Goal: Task Accomplishment & Management: Use online tool/utility

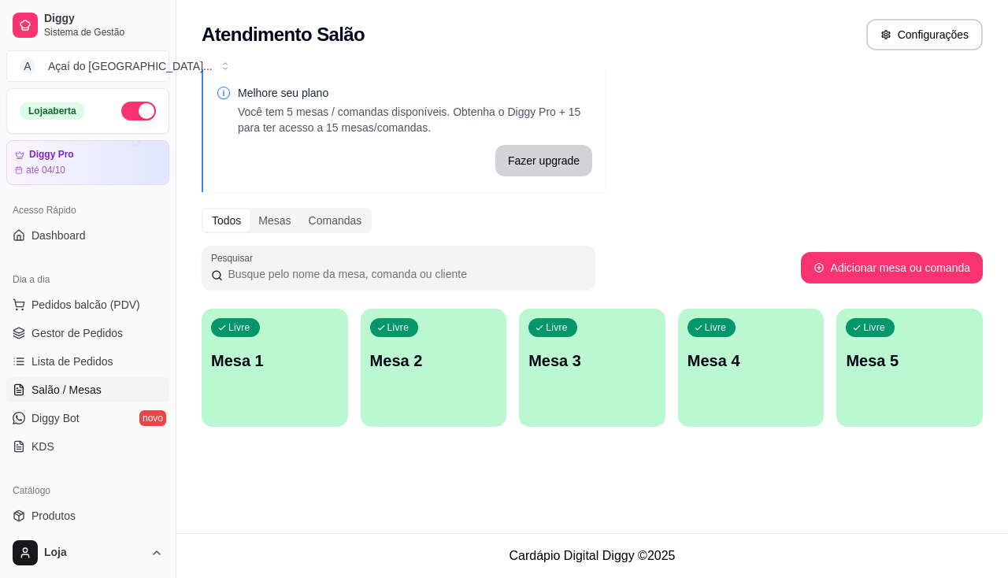
scroll to position [83, 0]
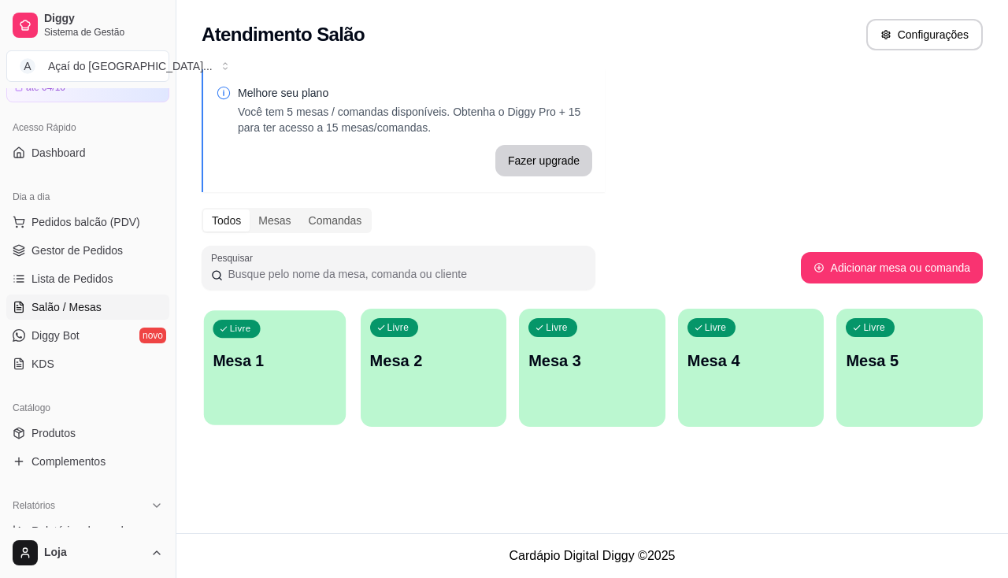
click at [282, 340] on div "Livre Mesa 1" at bounding box center [275, 358] width 142 height 96
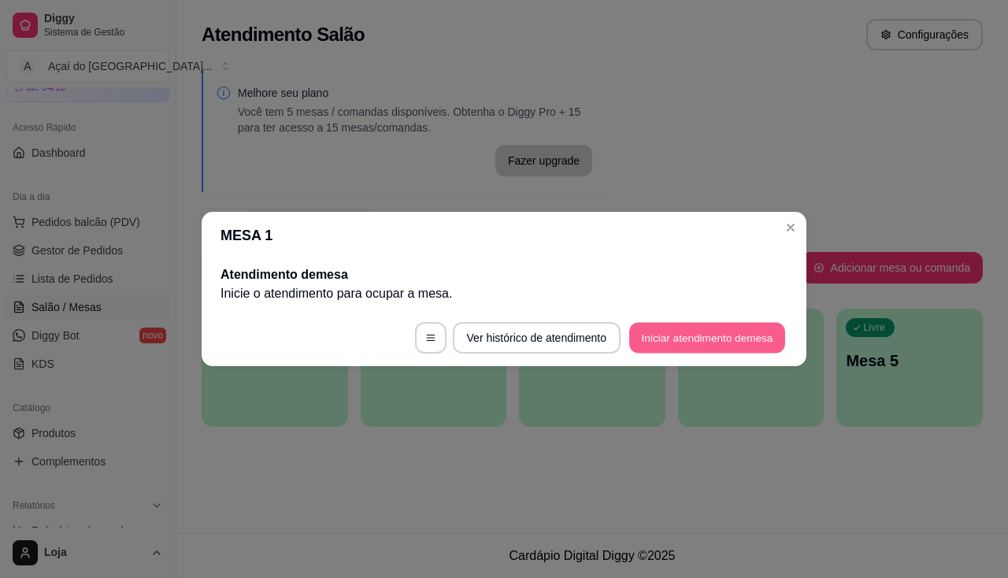
click at [742, 343] on button "Iniciar atendimento de mesa" at bounding box center [707, 338] width 156 height 31
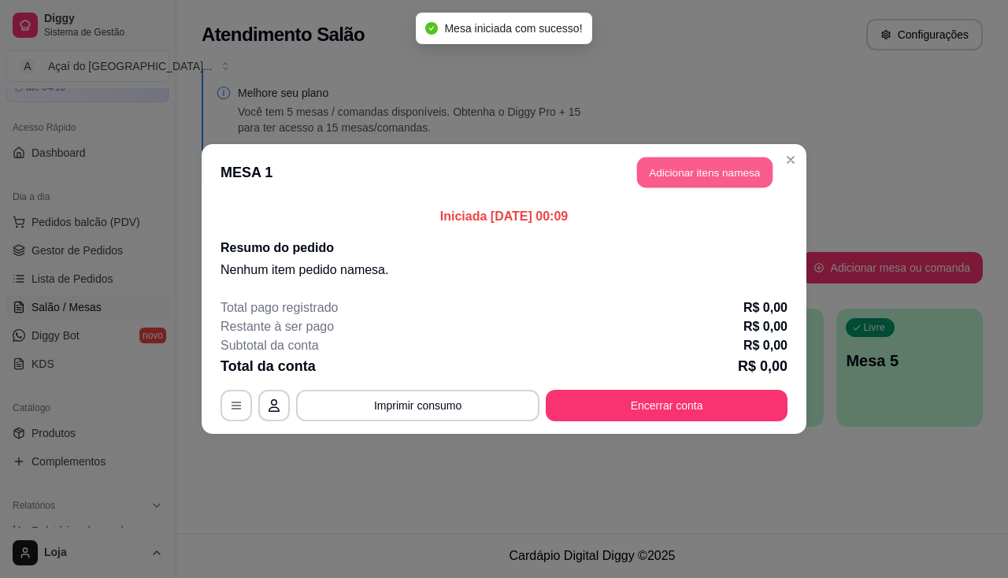
click at [754, 184] on button "Adicionar itens na mesa" at bounding box center [704, 172] width 135 height 31
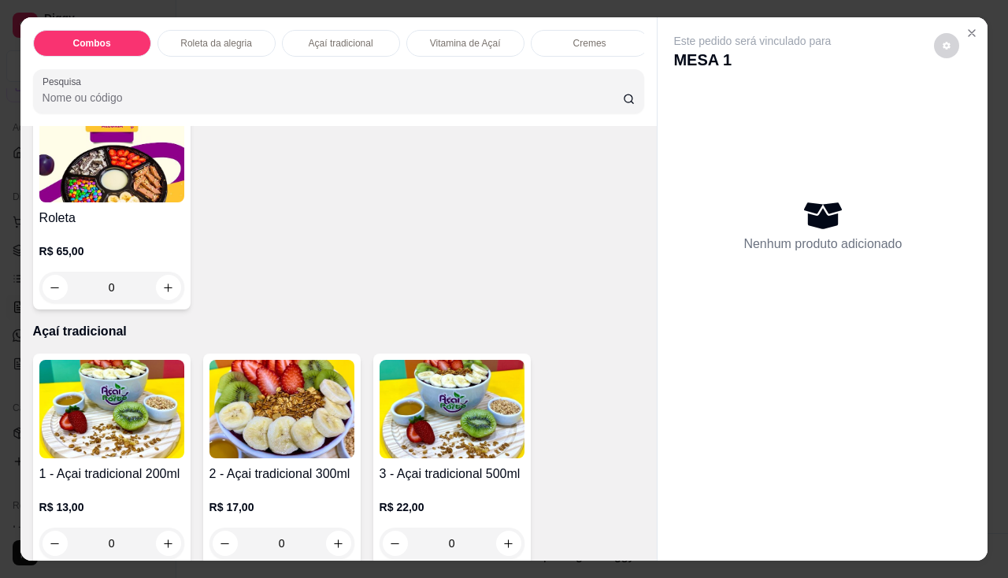
scroll to position [787, 0]
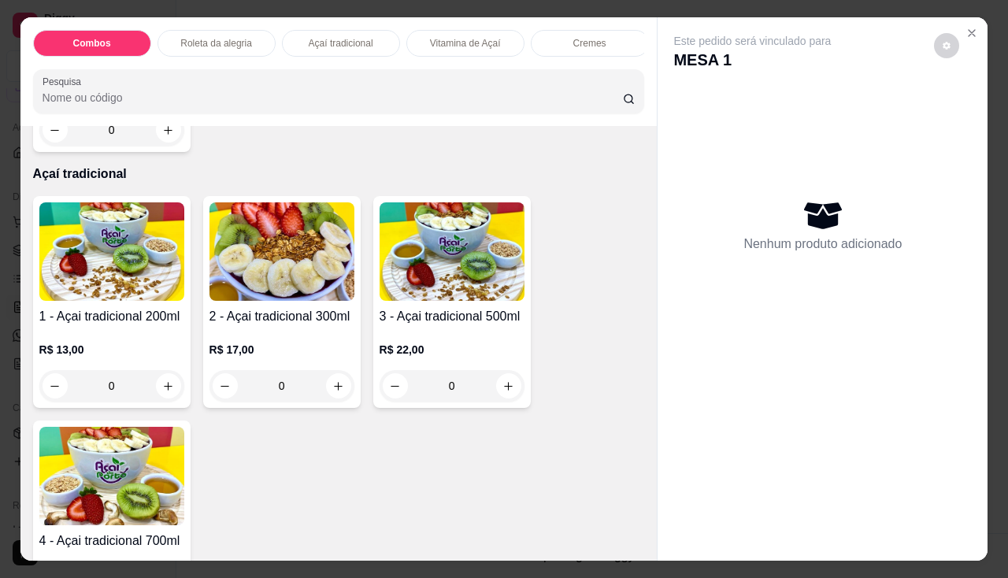
click at [318, 326] on h4 "2 - Açai tradicional 300ml" at bounding box center [281, 316] width 145 height 19
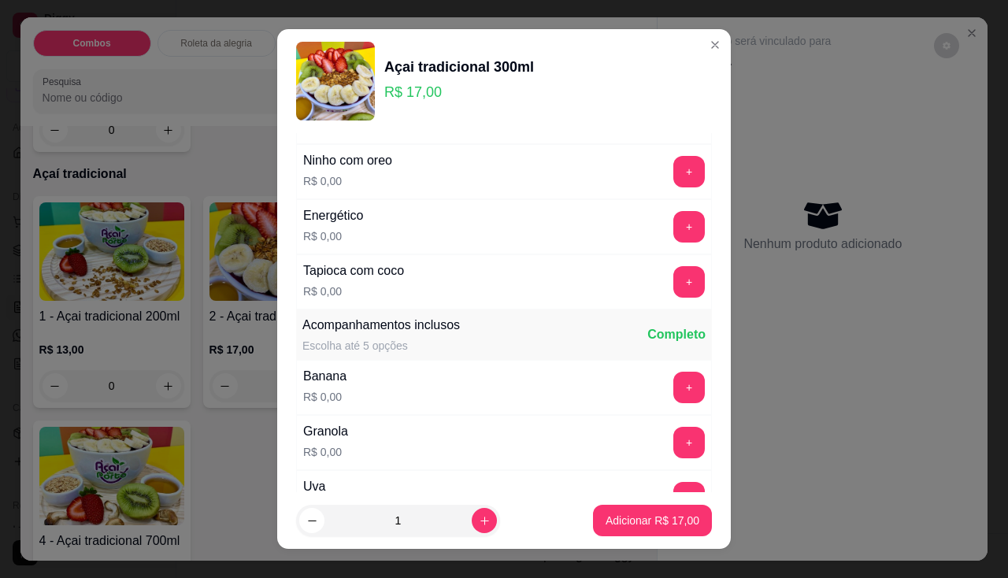
scroll to position [315, 0]
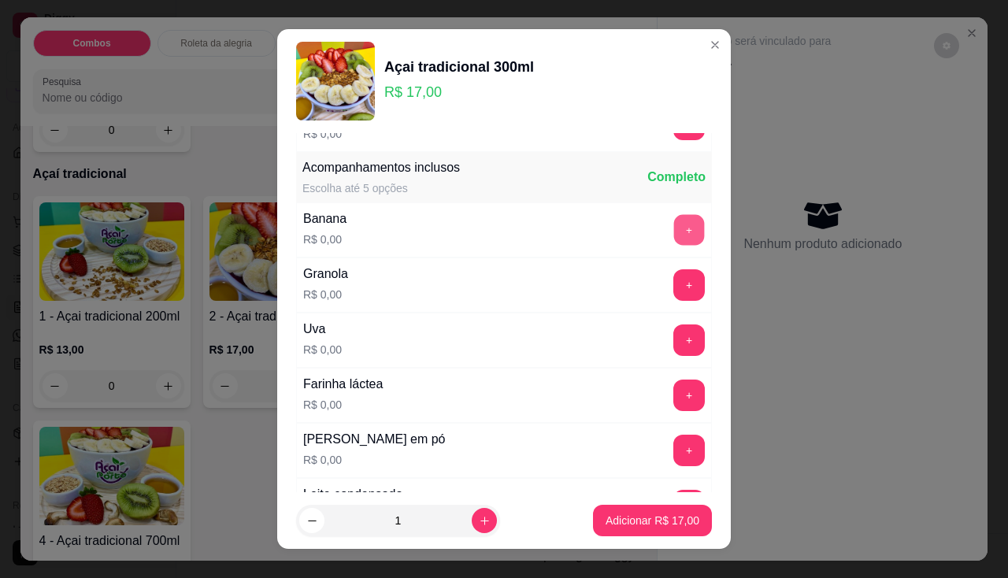
click at [674, 242] on button "+" at bounding box center [689, 229] width 31 height 31
click at [673, 282] on button "+" at bounding box center [688, 284] width 31 height 31
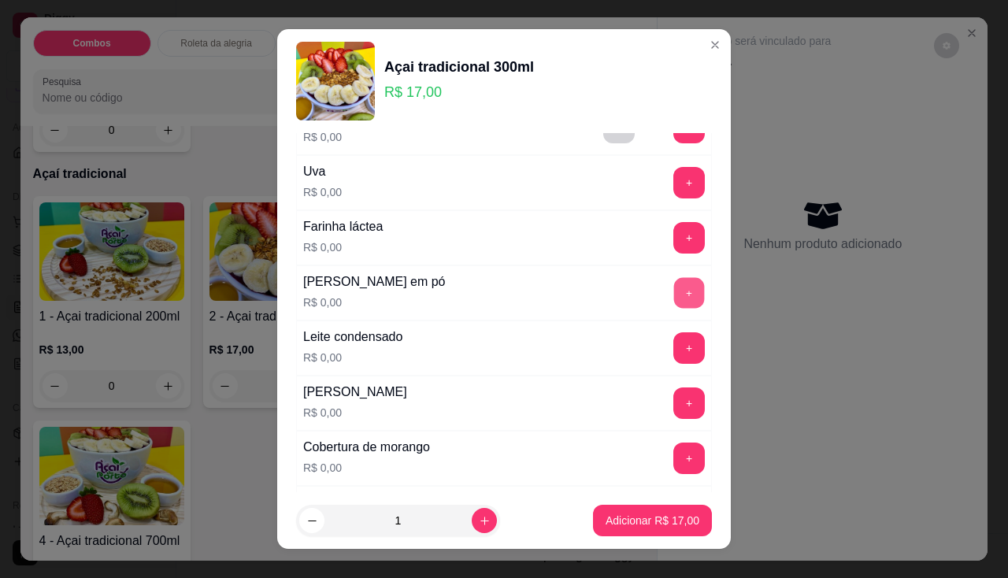
click at [674, 287] on button "+" at bounding box center [689, 292] width 31 height 31
click at [667, 202] on div "Uva R$ 0,00 +" at bounding box center [504, 182] width 416 height 55
click at [674, 185] on button "+" at bounding box center [689, 182] width 31 height 31
click at [674, 227] on button "+" at bounding box center [689, 237] width 31 height 31
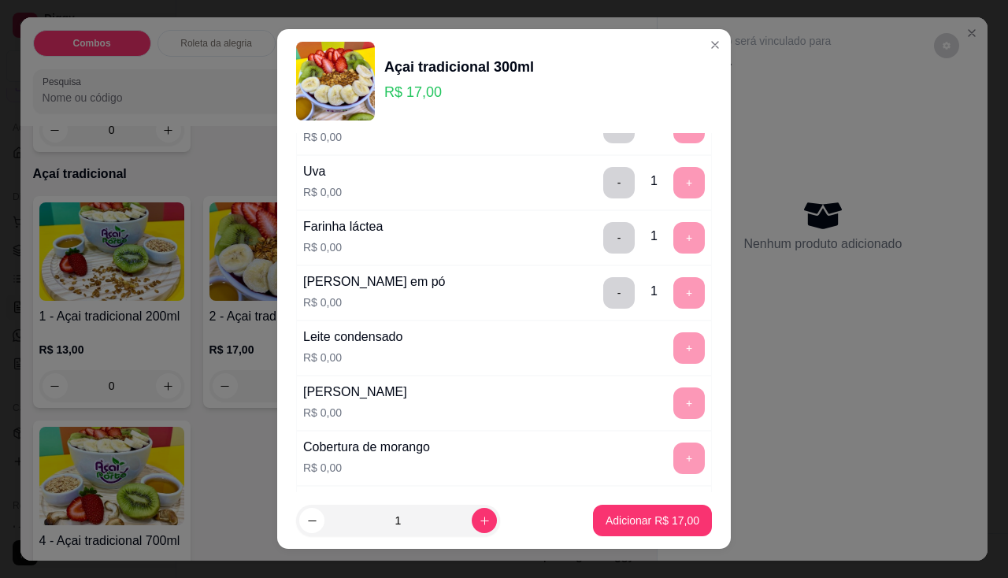
click at [615, 486] on div "Cobertura de chocolate R$ 0,00 +" at bounding box center [504, 513] width 416 height 55
click at [631, 532] on footer "1 Adicionar R$ 17,00" at bounding box center [503, 520] width 453 height 57
click at [631, 523] on p "Adicionar R$ 17,00" at bounding box center [652, 520] width 94 height 16
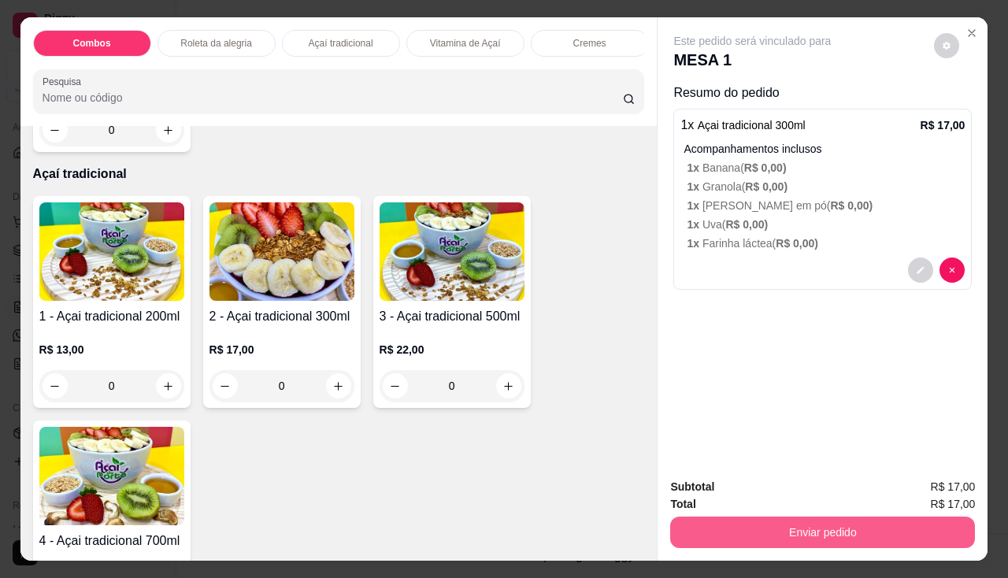
click at [752, 524] on button "Enviar pedido" at bounding box center [822, 531] width 305 height 31
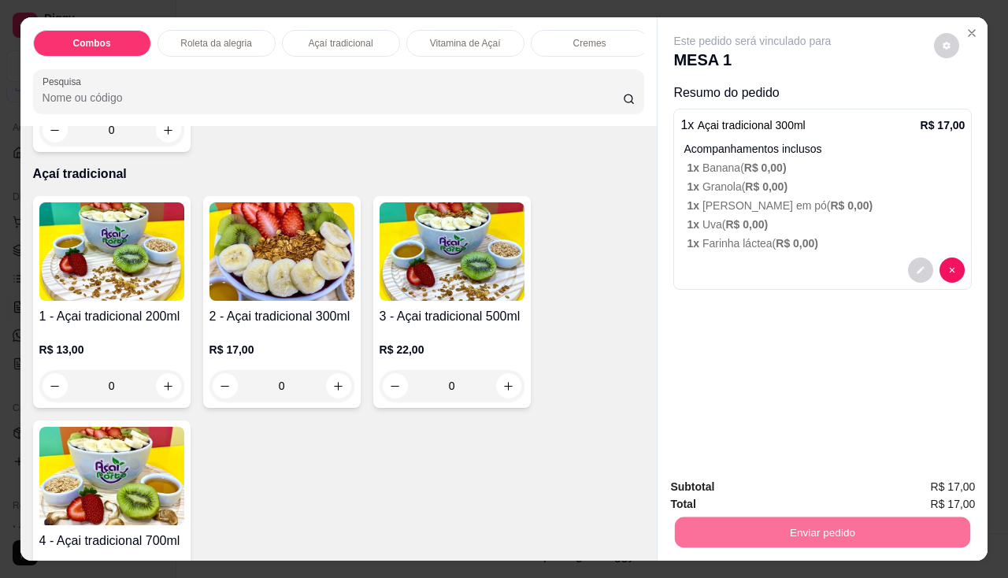
click at [745, 479] on button "Não registrar e enviar pedido" at bounding box center [770, 487] width 159 height 29
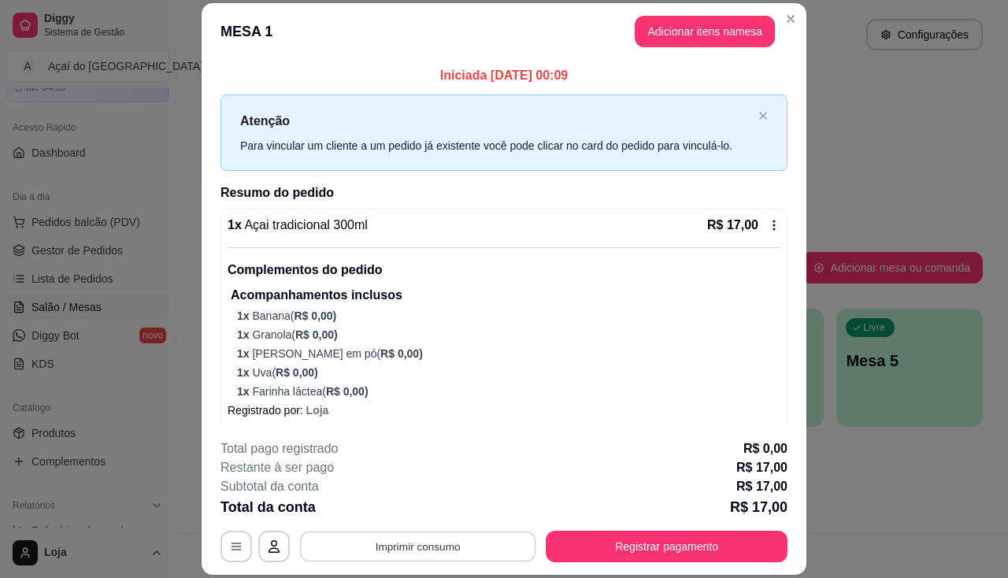
click at [442, 546] on button "Imprimir consumo" at bounding box center [418, 546] width 236 height 31
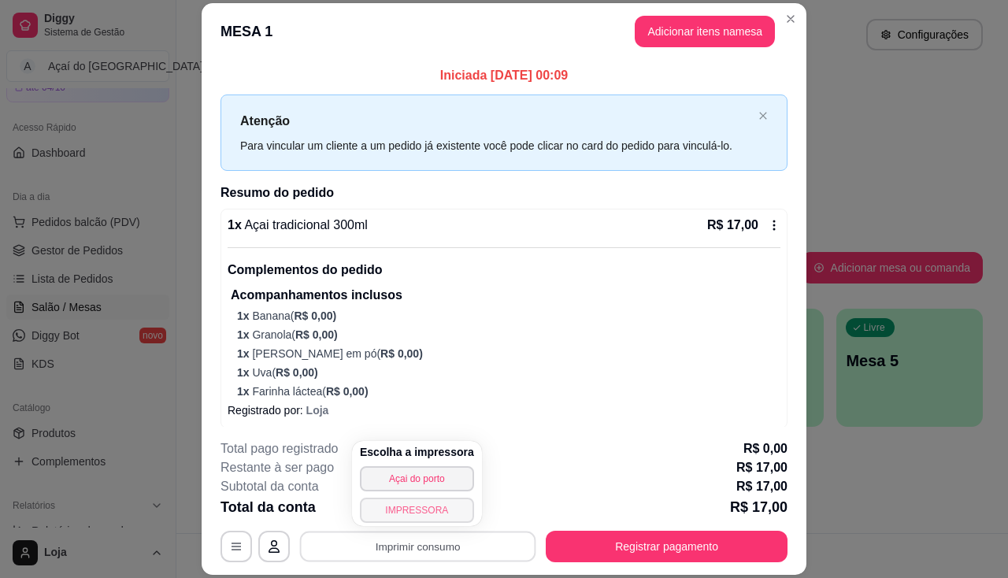
click at [436, 512] on button "IMPRESSORA" at bounding box center [417, 509] width 114 height 25
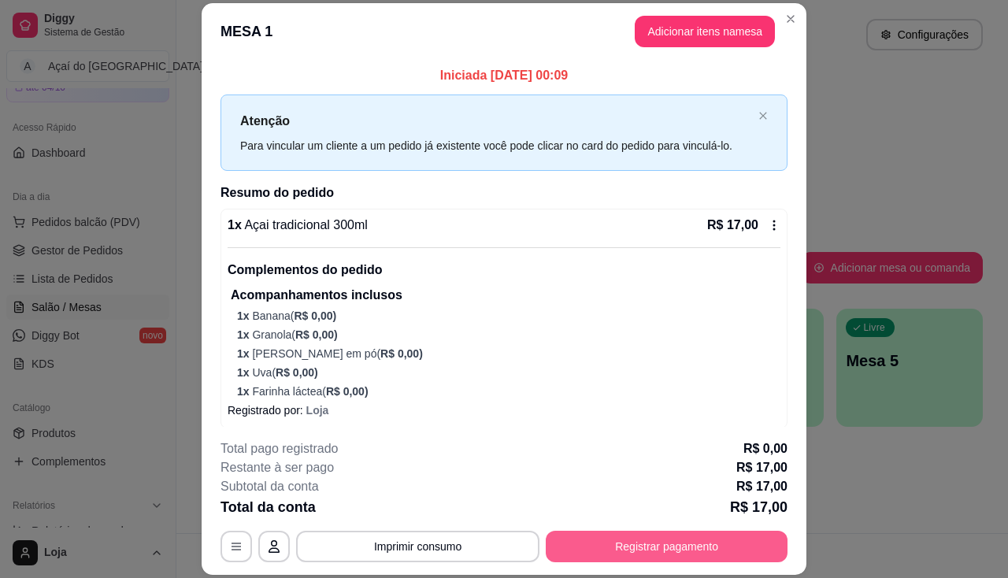
click at [678, 534] on button "Registrar pagamento" at bounding box center [666, 546] width 242 height 31
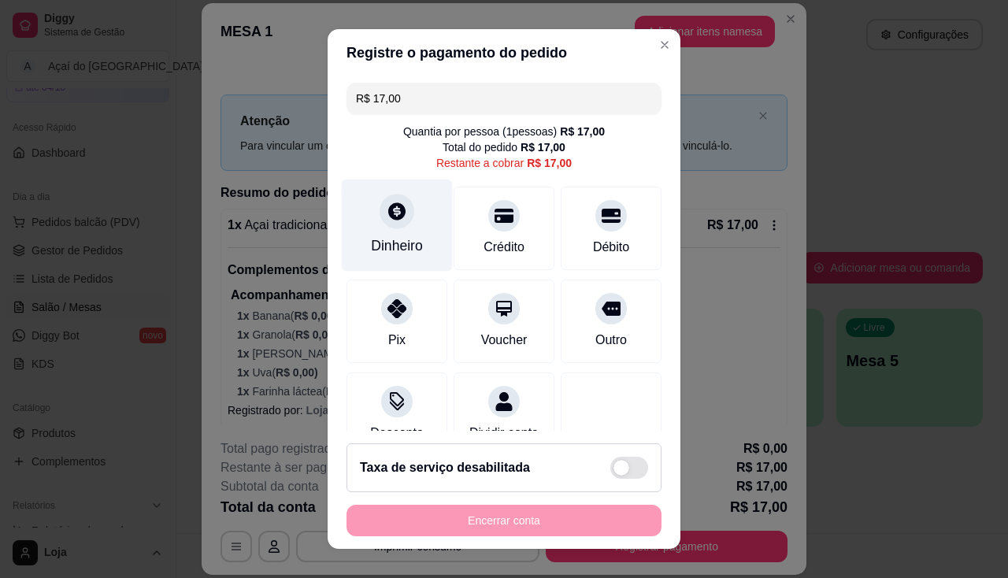
click at [357, 242] on div "Dinheiro" at bounding box center [397, 225] width 111 height 92
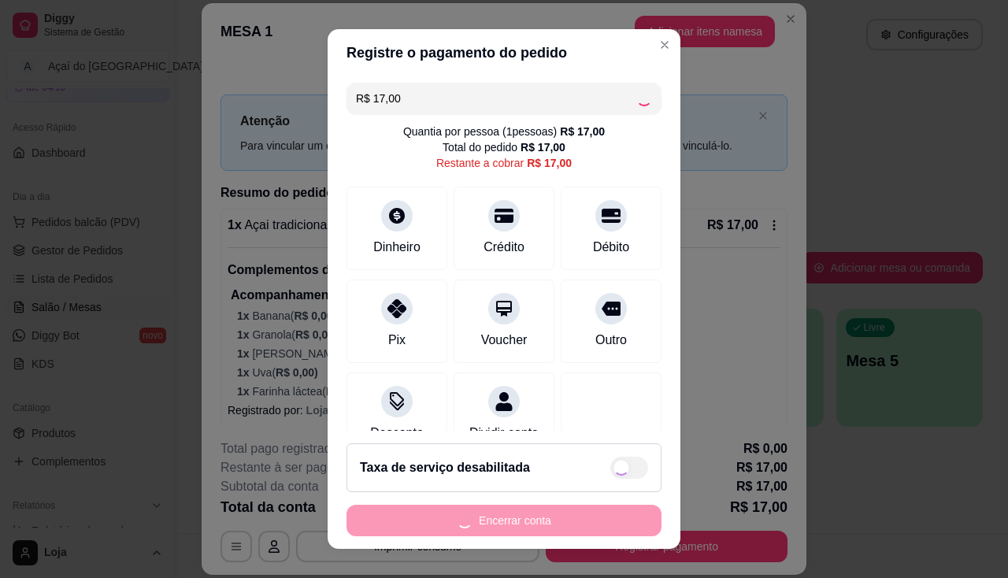
type input "R$ 0,00"
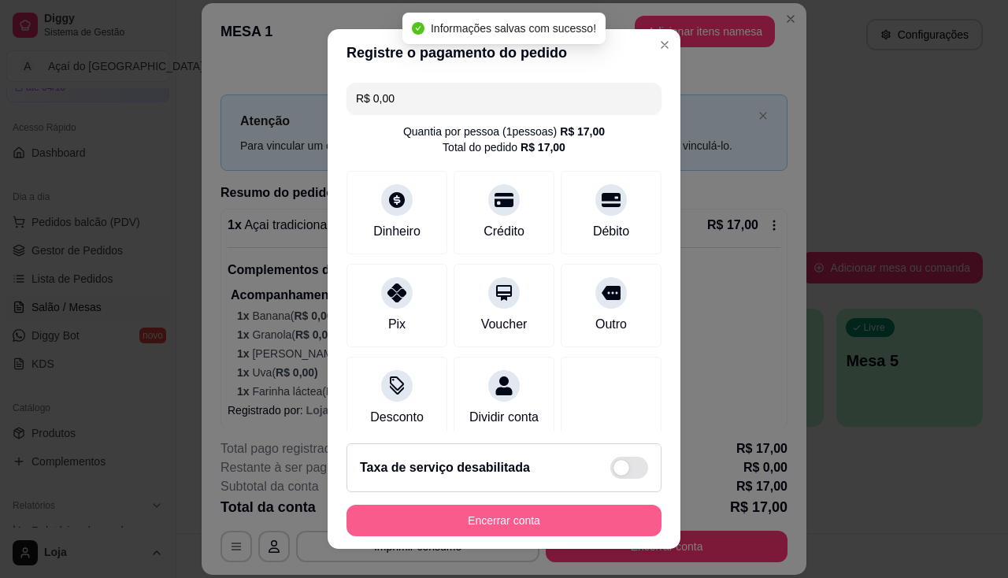
click at [556, 513] on button "Encerrar conta" at bounding box center [503, 520] width 315 height 31
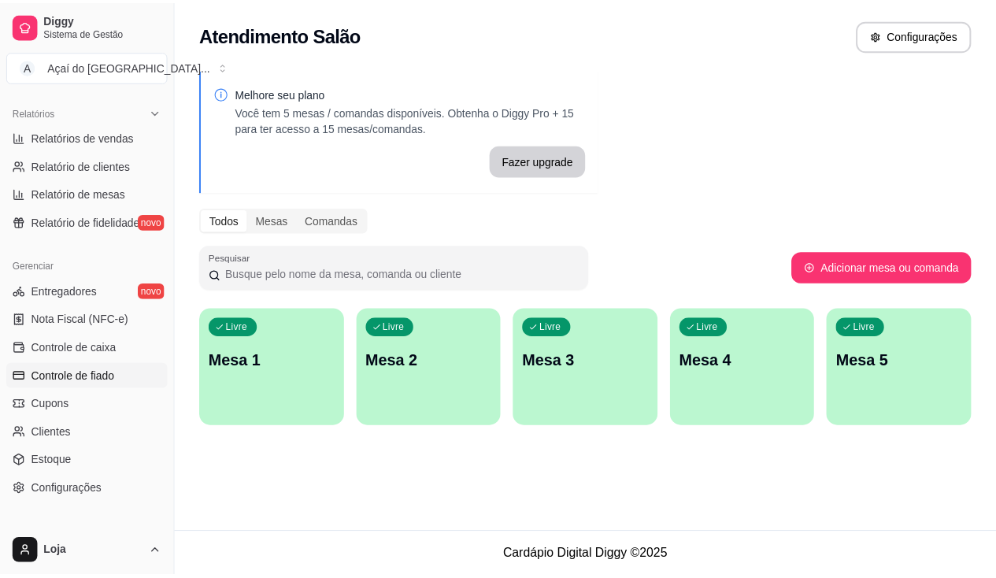
scroll to position [397, 0]
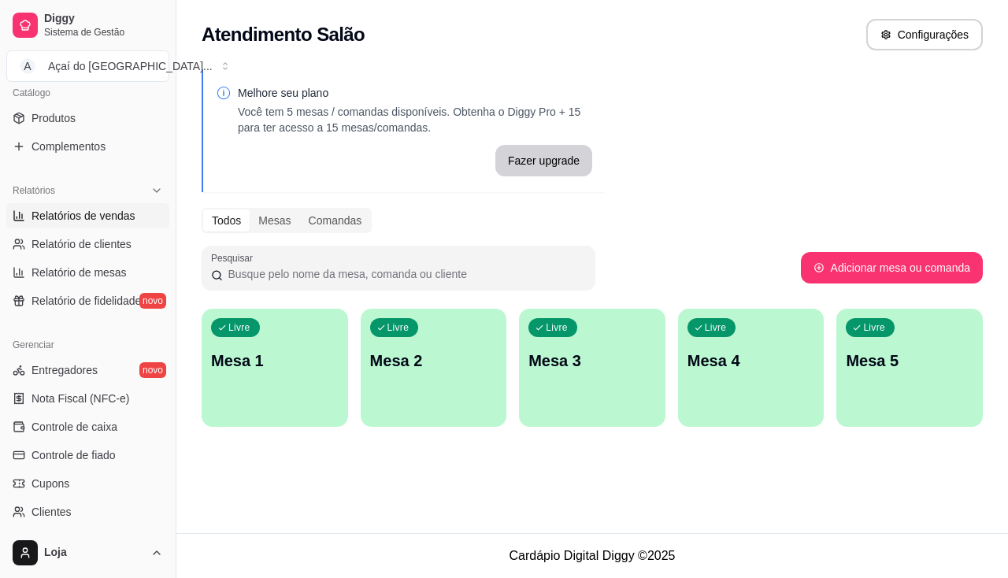
click at [131, 203] on link "Relatórios de vendas" at bounding box center [87, 215] width 163 height 25
select select "ALL"
select select "0"
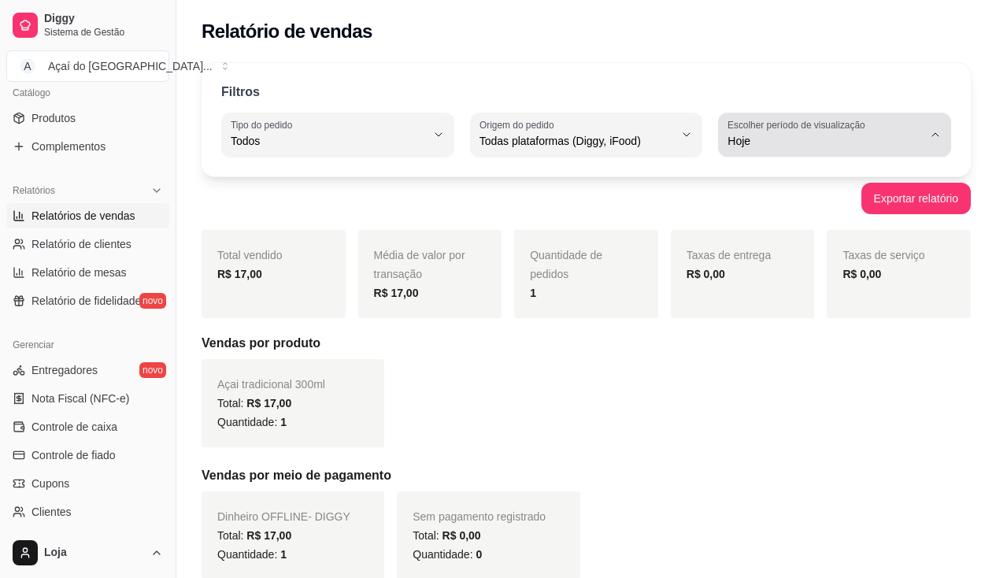
click at [904, 147] on span "Hoje" at bounding box center [824, 141] width 195 height 16
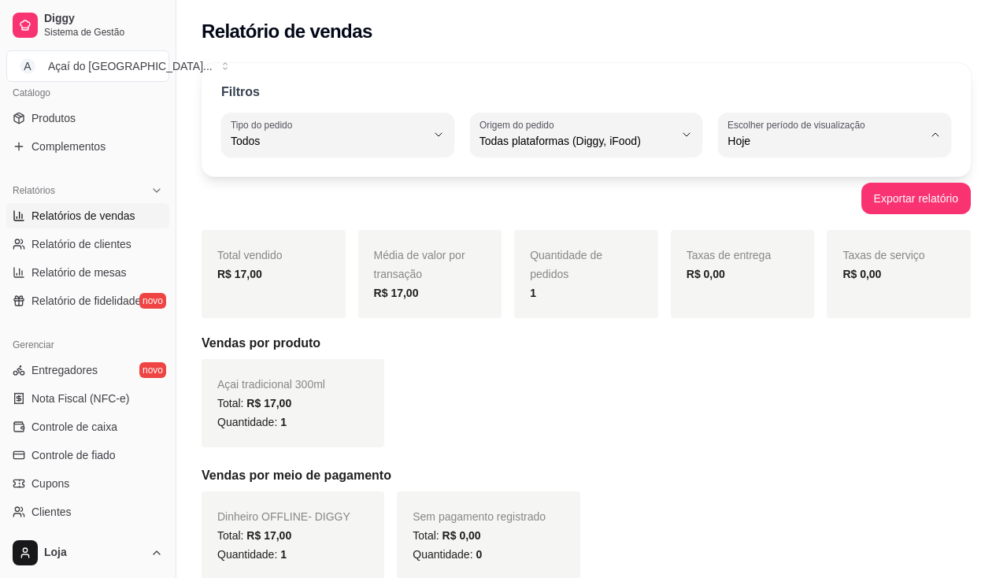
click at [845, 207] on span "Ontem" at bounding box center [827, 204] width 184 height 15
type input "1"
select select "1"
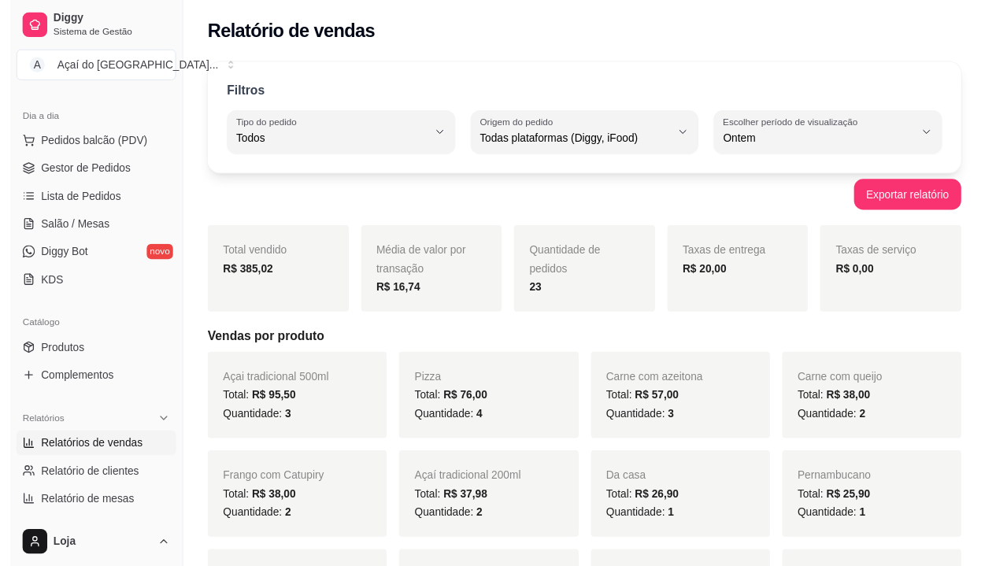
scroll to position [83, 0]
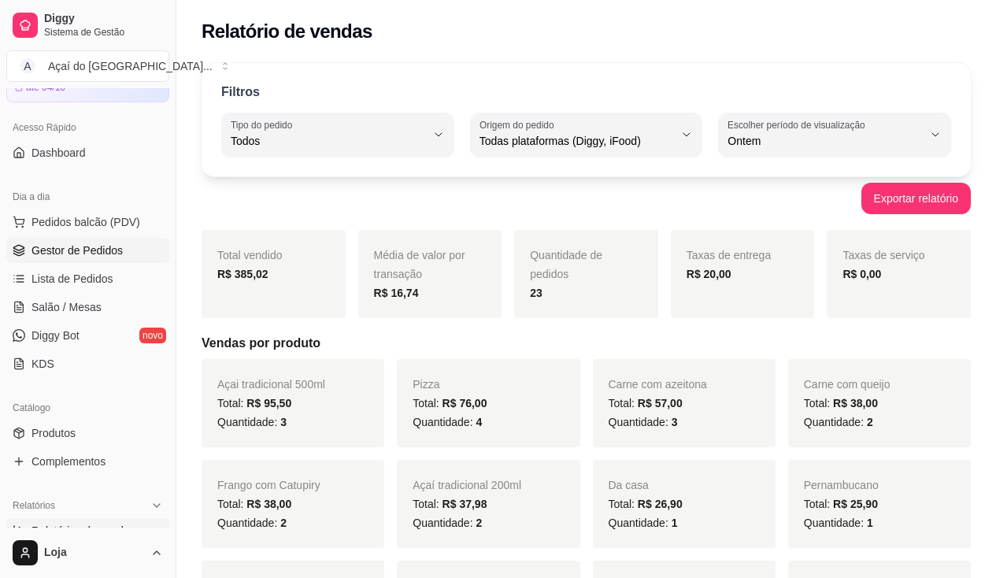
click at [32, 244] on span "Gestor de Pedidos" at bounding box center [76, 250] width 91 height 16
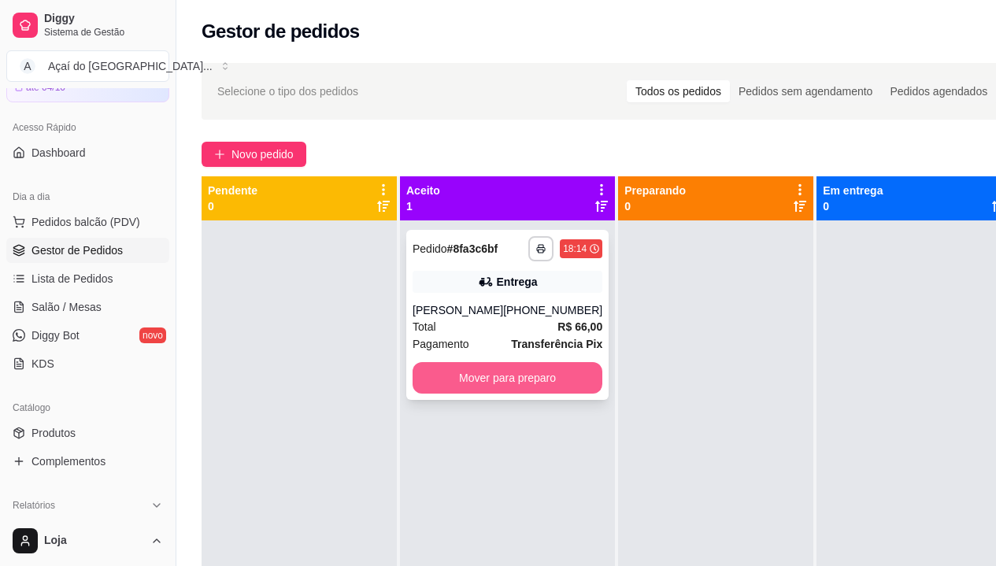
click at [544, 368] on button "Mover para preparo" at bounding box center [507, 377] width 190 height 31
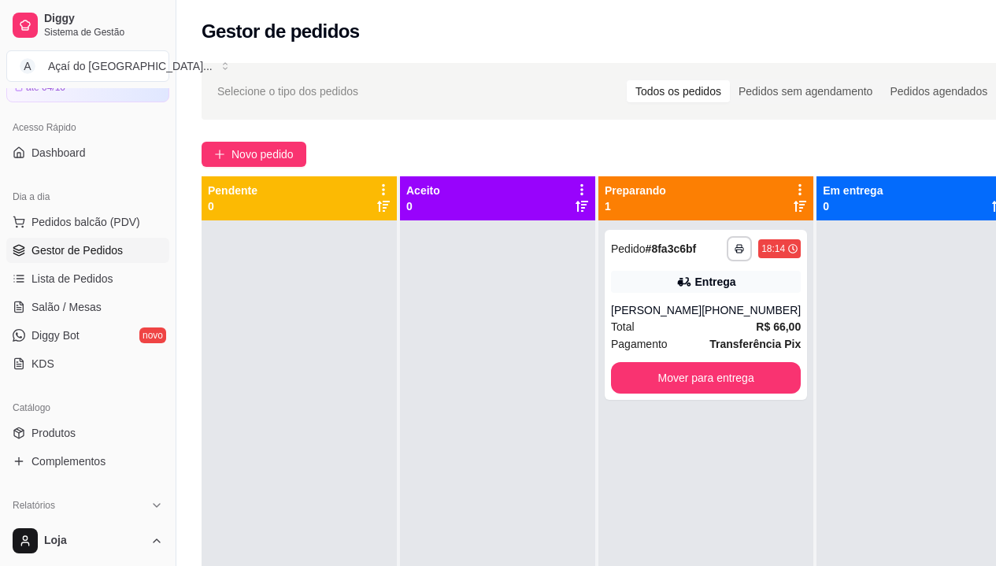
click at [721, 401] on div "**********" at bounding box center [705, 503] width 215 height 566
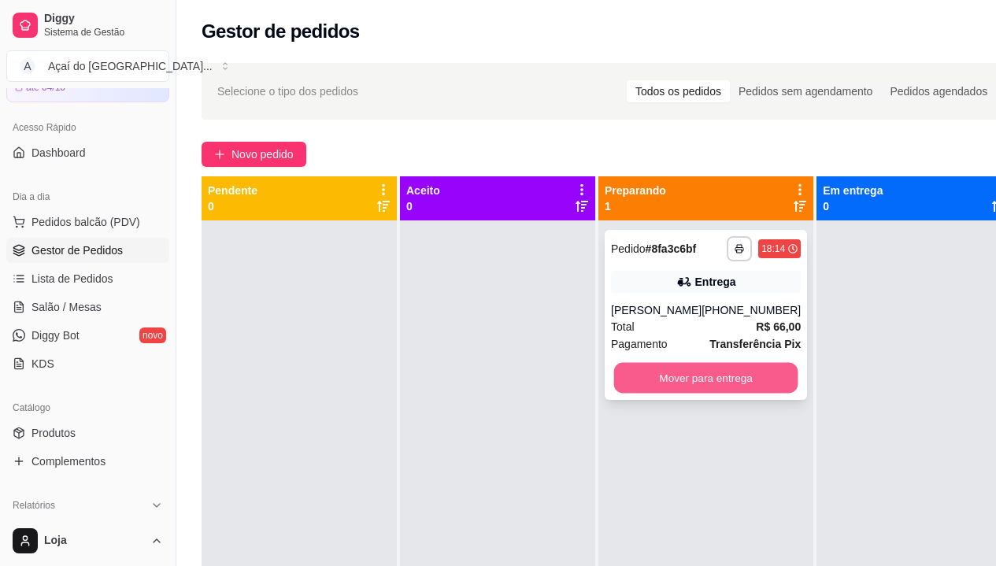
click at [721, 385] on button "Mover para entrega" at bounding box center [706, 378] width 184 height 31
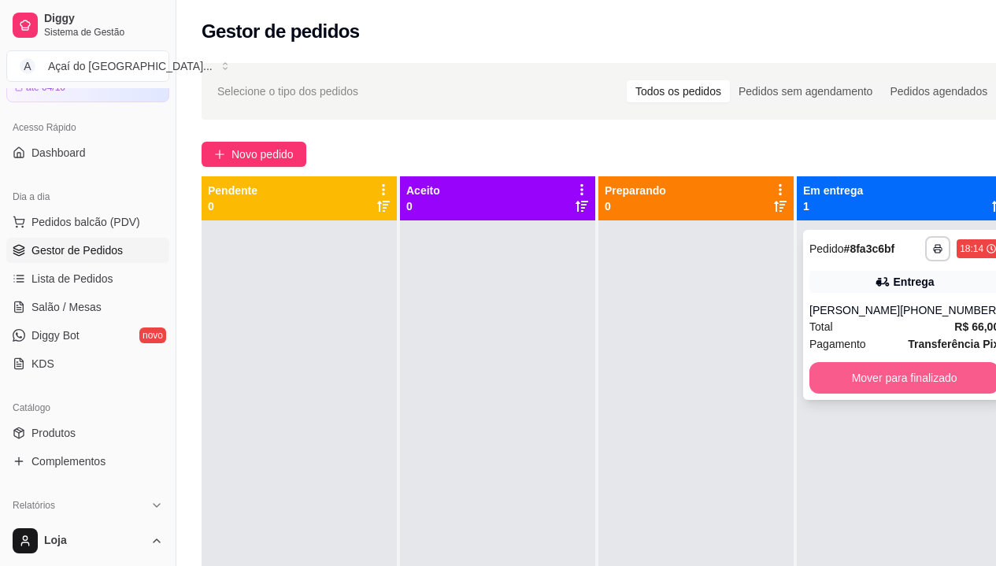
click at [879, 386] on button "Mover para finalizado" at bounding box center [904, 377] width 190 height 31
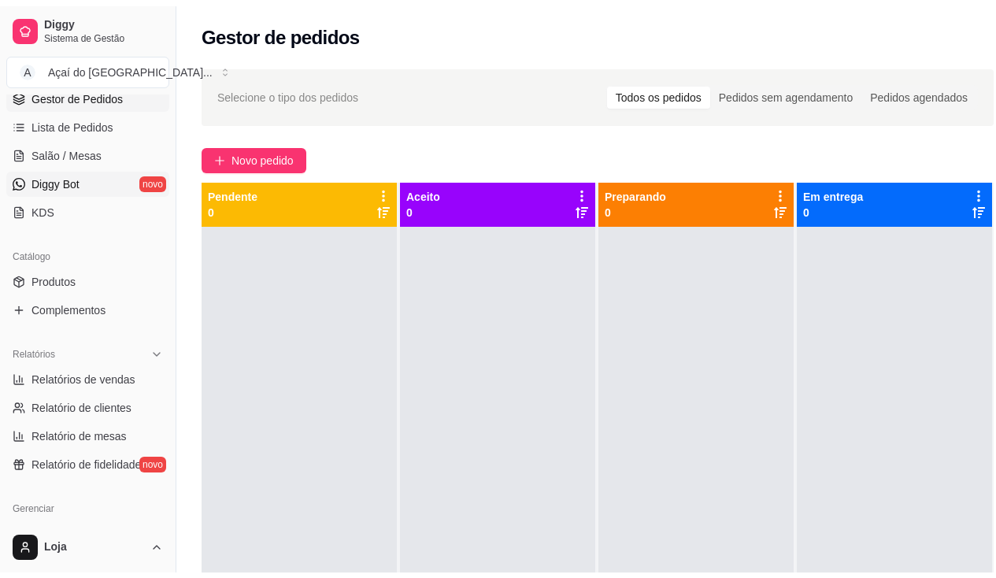
scroll to position [397, 0]
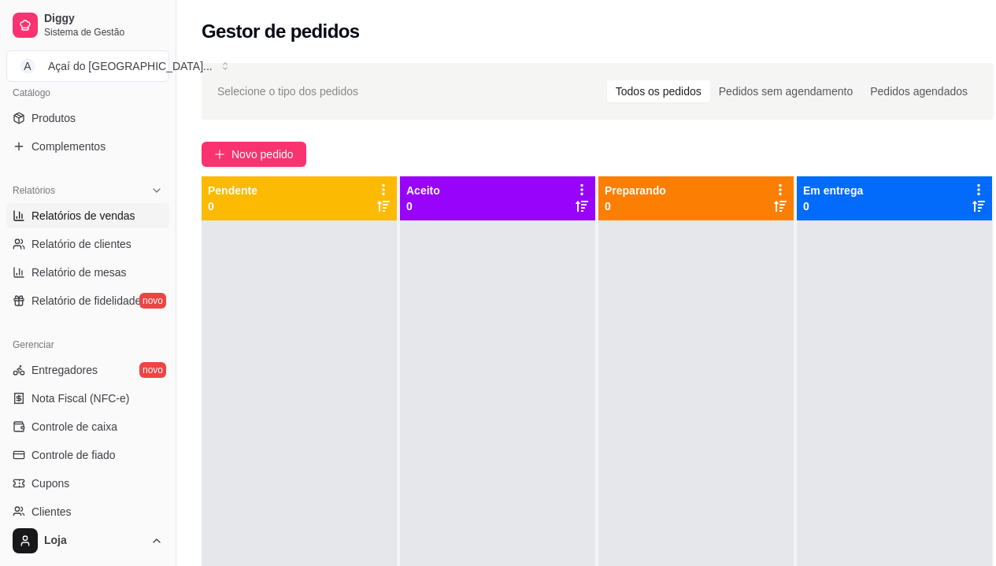
click at [80, 220] on span "Relatórios de vendas" at bounding box center [83, 216] width 104 height 16
select select "ALL"
select select "0"
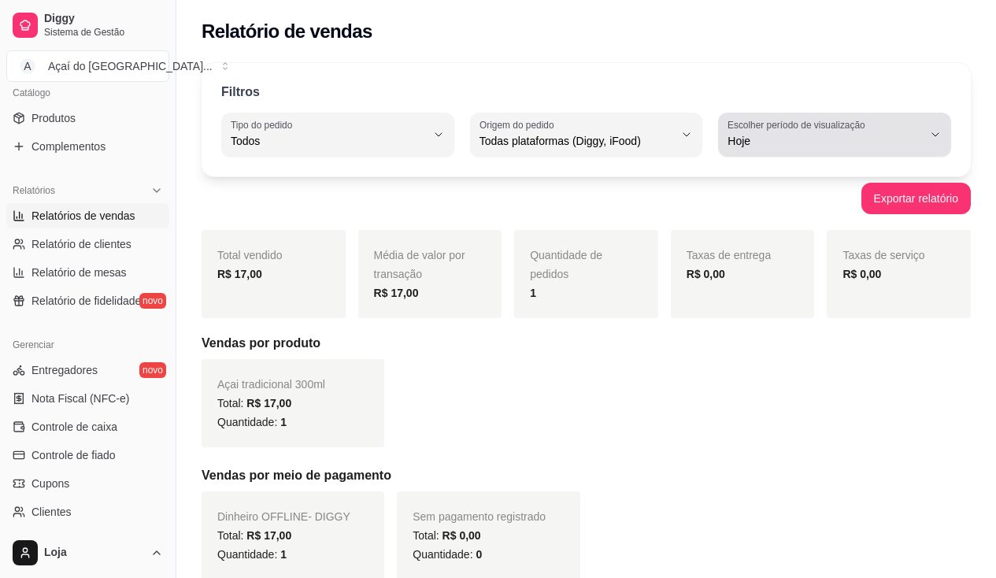
click at [762, 154] on button "Escolher período de visualização Hoje" at bounding box center [834, 135] width 233 height 44
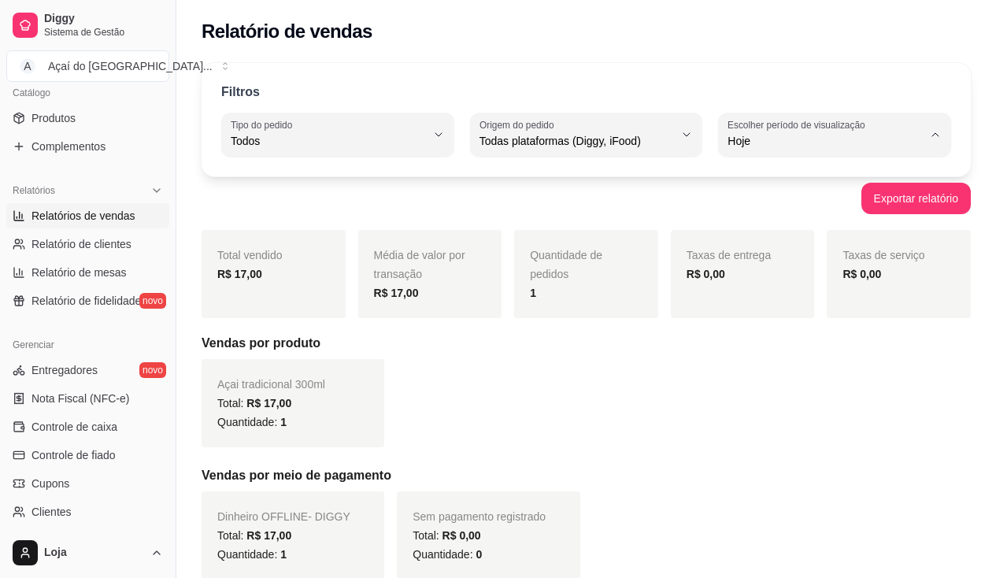
click at [756, 205] on span "Ontem" at bounding box center [827, 204] width 184 height 15
type input "1"
select select "1"
